Goal: Task Accomplishment & Management: Manage account settings

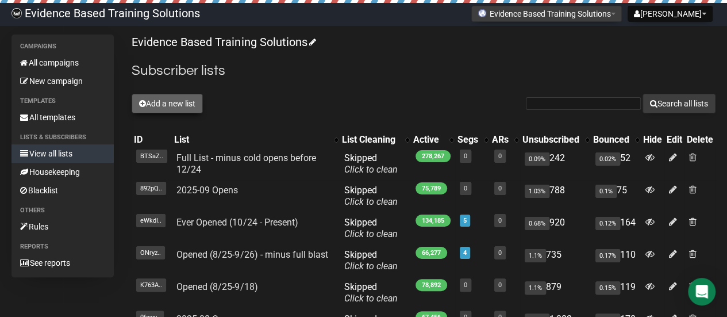
click at [159, 97] on button "Add a new list" at bounding box center [167, 104] width 71 height 20
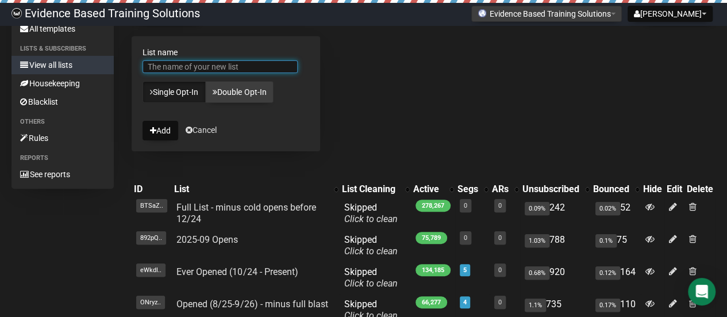
scroll to position [115, 0]
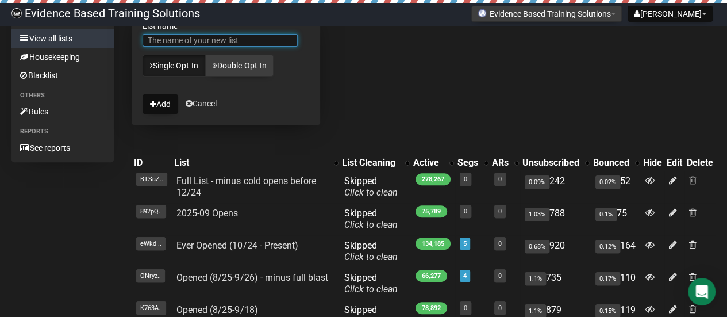
click at [220, 41] on input "List name" at bounding box center [220, 40] width 155 height 13
type input "Opened (9/29-10/2)"
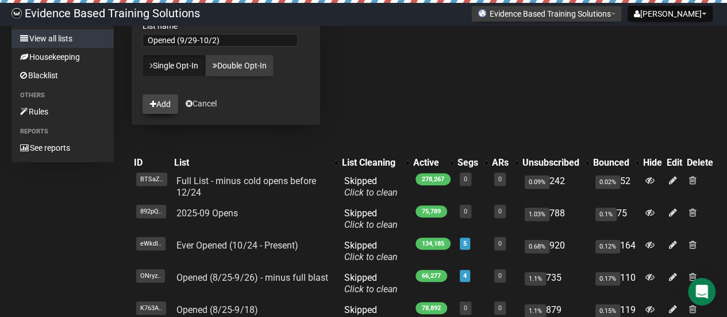
click at [161, 96] on button "Add" at bounding box center [161, 104] width 36 height 20
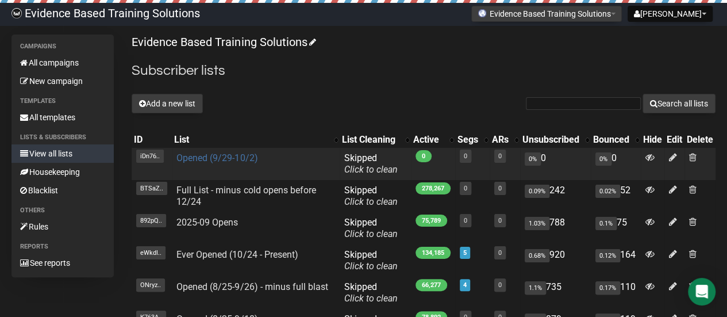
click at [206, 158] on link "Opened (9/29-10/2)" at bounding box center [216, 157] width 81 height 11
